Goal: Task Accomplishment & Management: Use online tool/utility

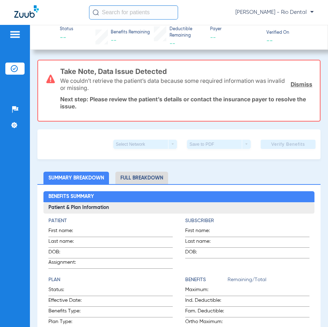
click at [134, 15] on input "text" at bounding box center [133, 12] width 89 height 14
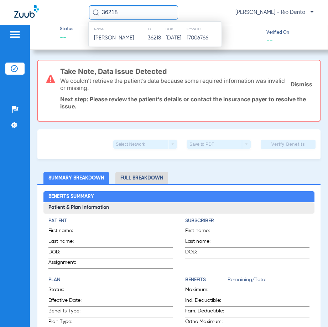
type input "36218"
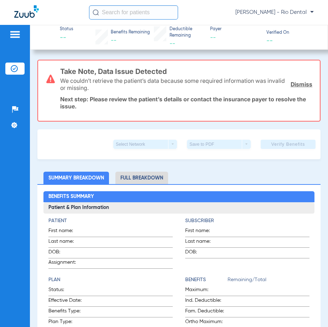
click at [137, 9] on input "text" at bounding box center [133, 12] width 89 height 14
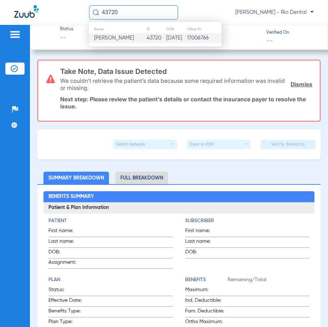
type input "43720"
click at [176, 41] on td "07/27/1971" at bounding box center [176, 38] width 21 height 10
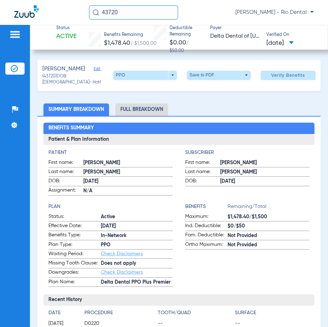
click at [296, 73] on span "Verify Benefits" at bounding box center [288, 76] width 34 height 6
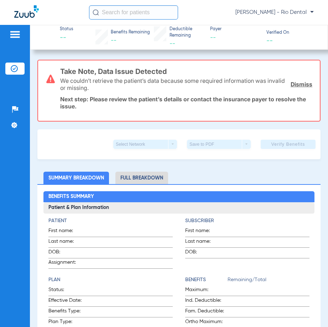
click at [152, 15] on input "text" at bounding box center [133, 12] width 89 height 14
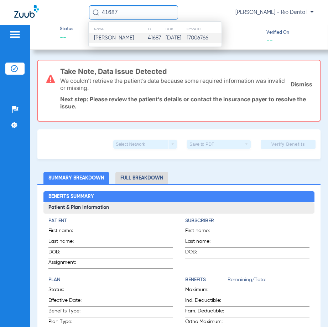
type input "41687"
click at [147, 39] on td "41687" at bounding box center [156, 38] width 18 height 10
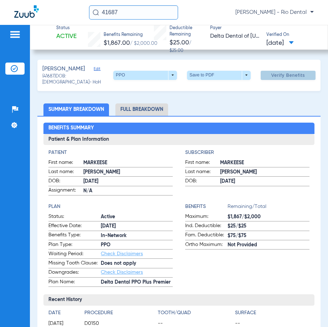
click at [282, 75] on span "Verify Benefits" at bounding box center [288, 76] width 34 height 6
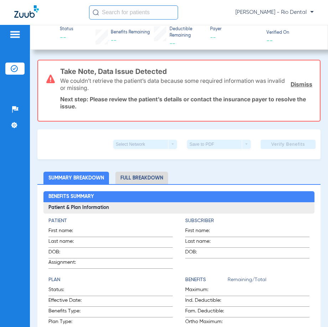
click at [149, 14] on input "text" at bounding box center [133, 12] width 89 height 14
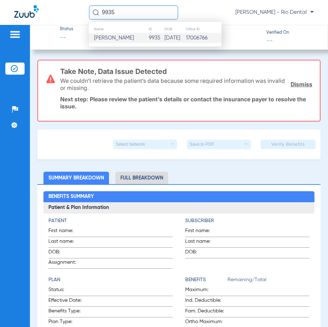
type input "9935"
click at [179, 43] on div "Name ID DOB Office ID Jose A Urbina 9935 04/27/1976 17006766" at bounding box center [154, 34] width 133 height 26
click at [179, 41] on td "04/27/1976" at bounding box center [174, 38] width 21 height 10
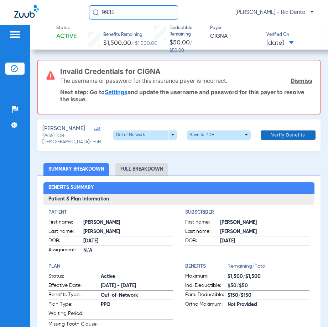
click at [290, 134] on span "Verify Benefits" at bounding box center [288, 135] width 34 height 6
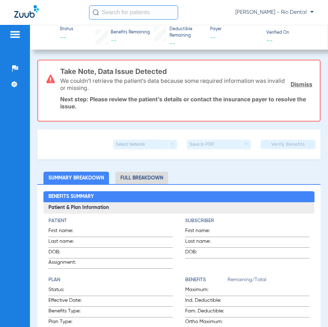
click at [166, 14] on input "text" at bounding box center [133, 12] width 89 height 14
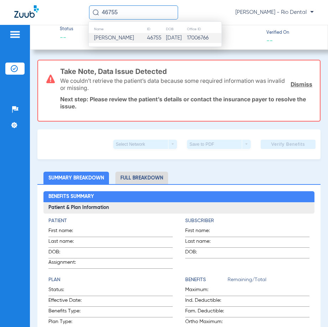
type input "46755"
click at [176, 39] on td "[DATE]" at bounding box center [175, 38] width 21 height 10
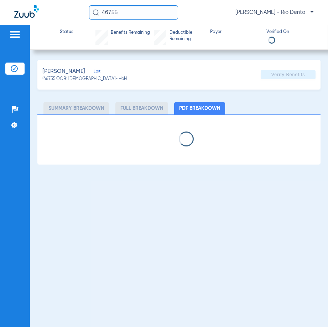
select select "page-width"
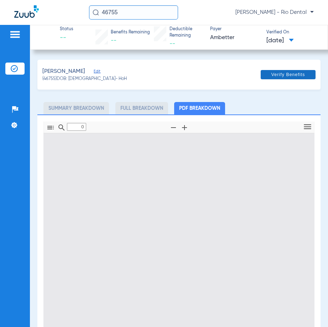
type input "1"
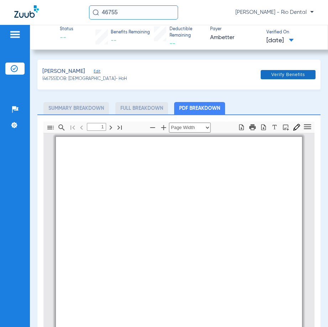
scroll to position [4, 0]
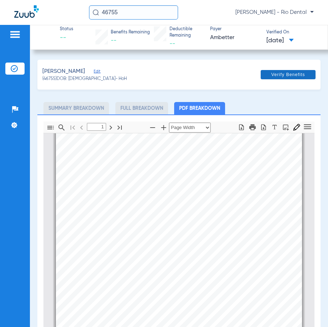
click at [282, 73] on span "Verify Benefits" at bounding box center [288, 75] width 34 height 6
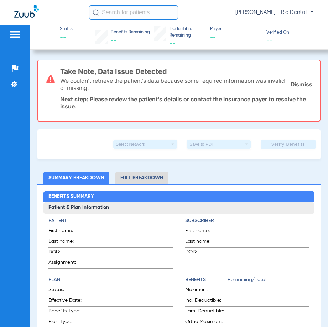
click at [149, 11] on input "text" at bounding box center [133, 12] width 89 height 14
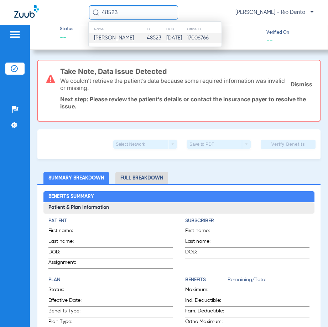
type input "48523"
click at [152, 37] on td "48523" at bounding box center [156, 38] width 20 height 10
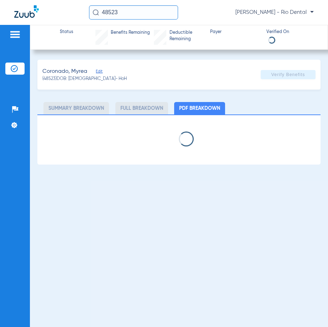
select select "page-width"
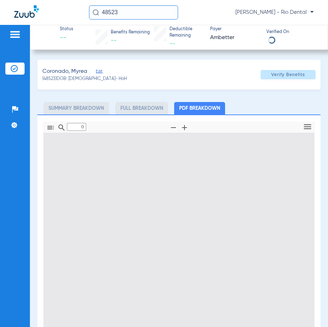
type input "1"
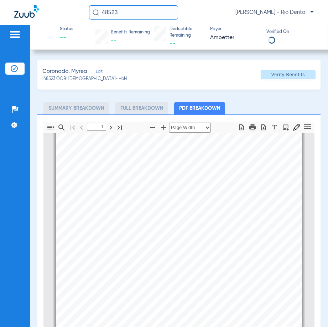
click at [297, 79] on span at bounding box center [287, 74] width 55 height 17
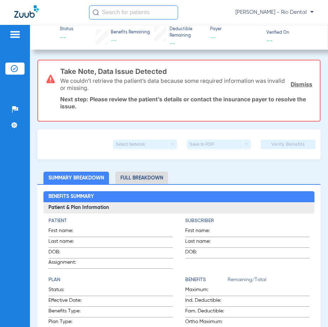
click at [146, 14] on input "text" at bounding box center [133, 12] width 89 height 14
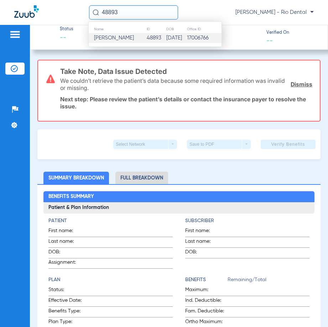
type input "48893"
click at [140, 35] on td "[PERSON_NAME]" at bounding box center [118, 38] width 58 height 10
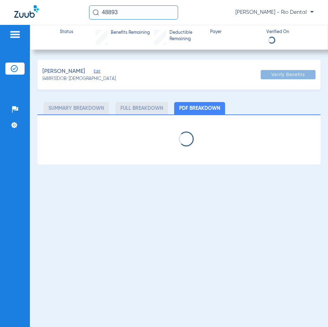
select select "page-width"
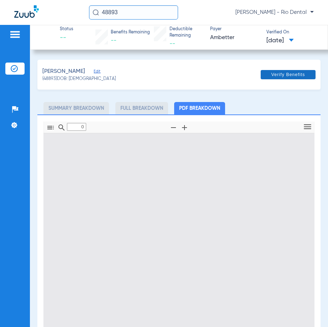
type input "1"
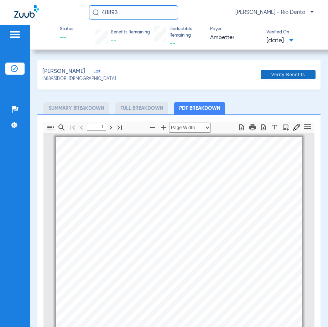
scroll to position [4, 0]
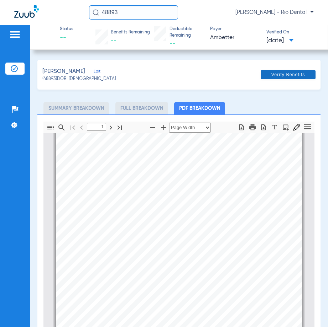
click at [297, 78] on span at bounding box center [287, 74] width 55 height 17
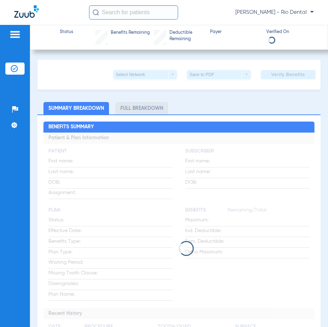
click at [147, 14] on input "text" at bounding box center [133, 12] width 89 height 14
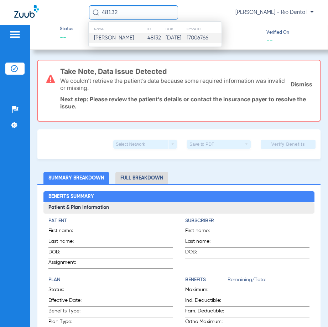
type input "48132"
click at [138, 34] on td "Savanna J Hamilton" at bounding box center [118, 38] width 58 height 10
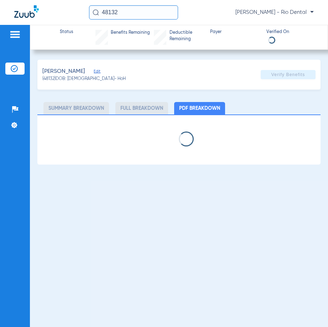
select select "page-width"
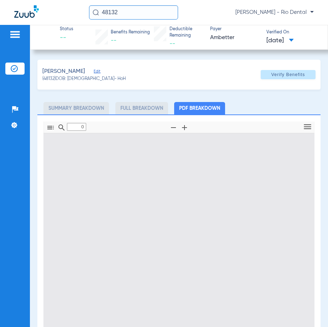
type input "1"
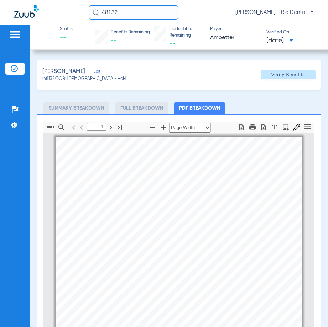
scroll to position [4, 0]
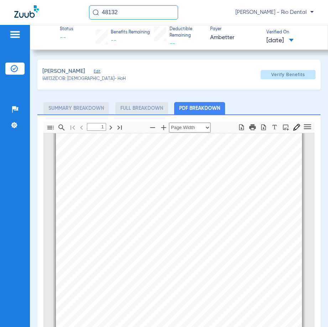
click at [291, 76] on span "Verify Benefits" at bounding box center [288, 75] width 34 height 6
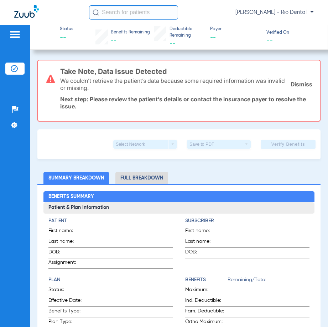
click at [143, 10] on input "text" at bounding box center [133, 12] width 89 height 14
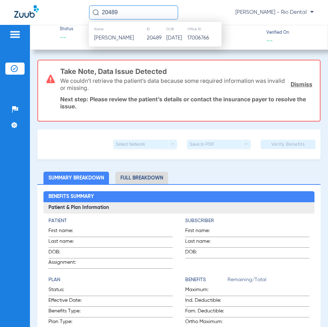
type input "20489"
click at [134, 45] on div "Name ID DOB Office ID Guillermo Santos Domingu 20489 01/13/1996 17006766" at bounding box center [154, 34] width 133 height 26
click at [134, 40] on span "Guillermo Santos Domingu" at bounding box center [114, 37] width 40 height 5
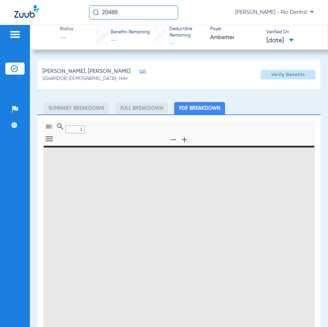
type input "0"
select select "page-width"
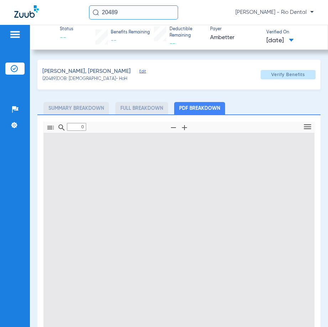
type input "1"
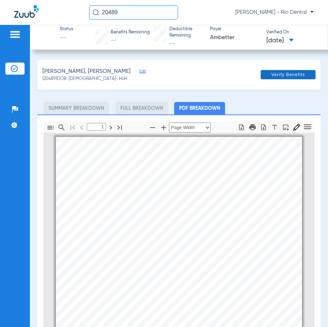
scroll to position [4, 0]
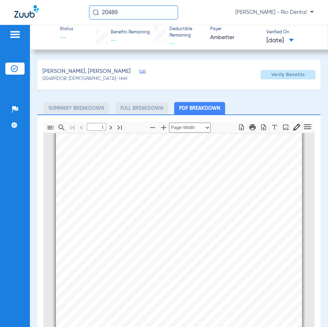
click at [292, 78] on span "Verify Benefits" at bounding box center [288, 75] width 34 height 6
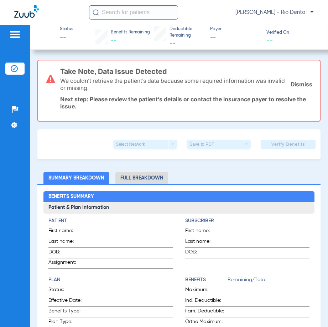
click at [163, 12] on input "text" at bounding box center [133, 12] width 89 height 14
type input "7"
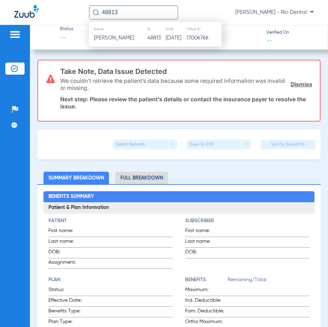
type input "48813"
click at [139, 46] on div "Name ID DOB Office ID [PERSON_NAME] 48813 [DATE] 17006766" at bounding box center [154, 34] width 133 height 26
click at [139, 43] on td "[PERSON_NAME]" at bounding box center [118, 38] width 58 height 10
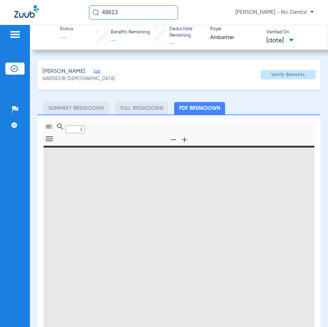
type input "0"
select select "page-width"
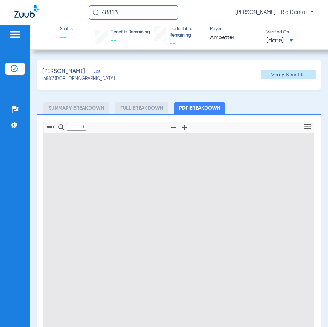
type input "1"
click at [293, 80] on span at bounding box center [287, 74] width 55 height 17
